Goal: Find specific page/section: Find specific page/section

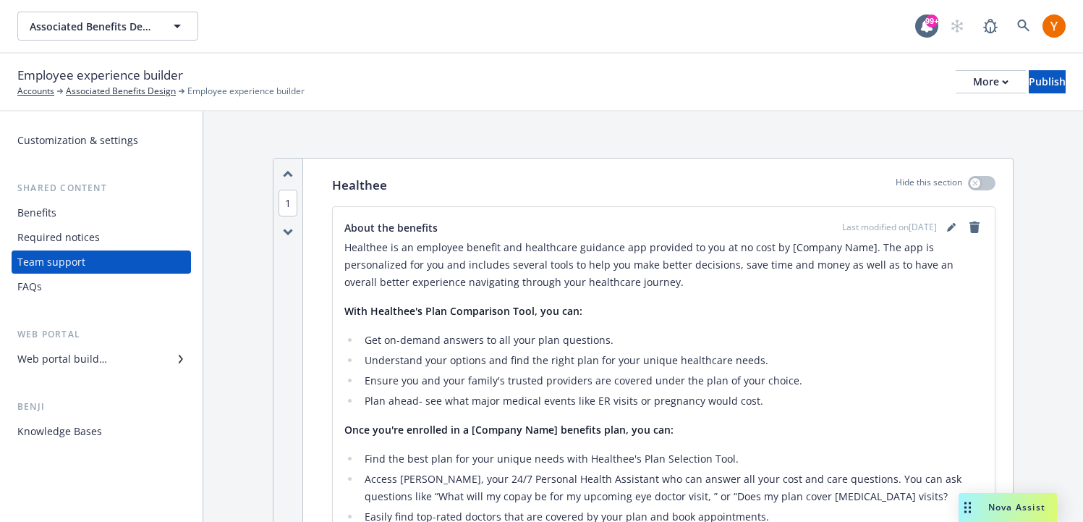
click at [114, 369] on div "Web portal builder" at bounding box center [101, 358] width 168 height 23
